Goal: Information Seeking & Learning: Find specific fact

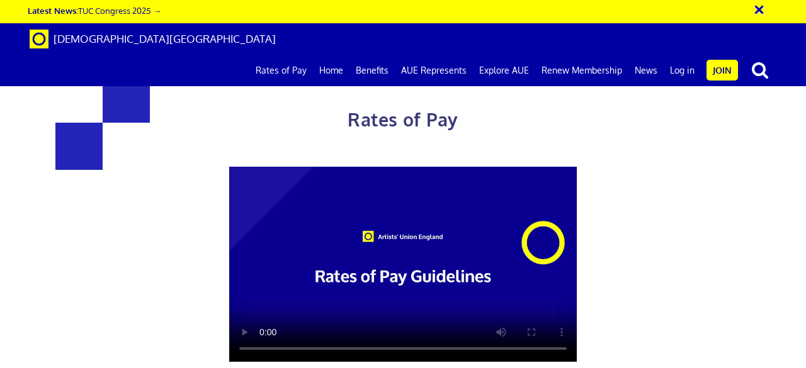
scroll to position [0, 3]
click at [676, 188] on div at bounding box center [403, 265] width 550 height 196
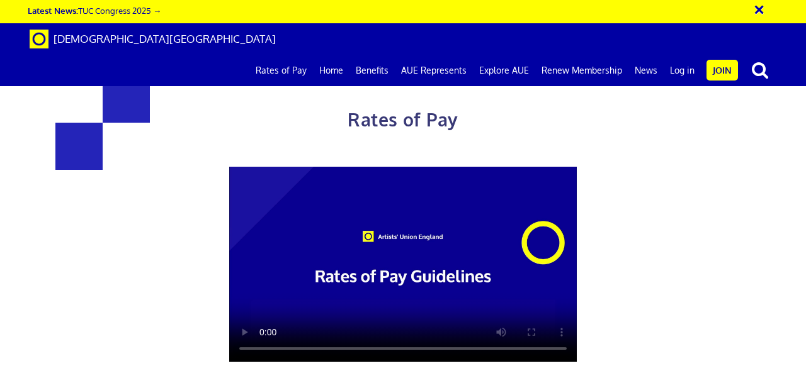
scroll to position [579, 0]
drag, startPoint x: 484, startPoint y: 264, endPoint x: 588, endPoint y: 297, distance: 109.6
copy span "£212.97 per ½ day £48.40 an hour"
